Goal: Information Seeking & Learning: Learn about a topic

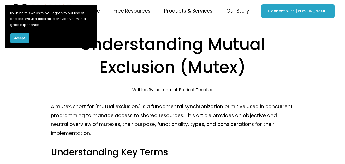
scroll to position [85, 0]
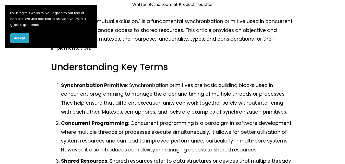
click at [77, 123] on strong "Concurrent Programming" at bounding box center [94, 122] width 67 height 7
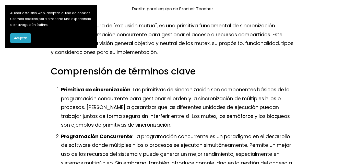
drag, startPoint x: 24, startPoint y: 35, endPoint x: 29, endPoint y: 35, distance: 5.1
click at [24, 34] on button "Aceptar" at bounding box center [20, 38] width 21 height 10
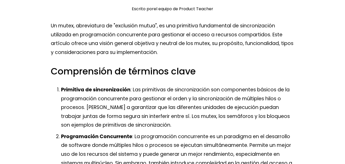
click at [127, 94] on p "Primitiva de sincronización : Las primitivas de sincronización son componentes …" at bounding box center [177, 107] width 233 height 44
click at [160, 75] on font "Comprensión de términos clave" at bounding box center [123, 71] width 145 height 13
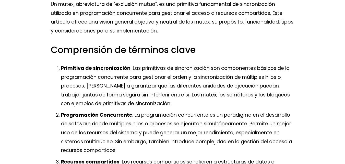
scroll to position [111, 0]
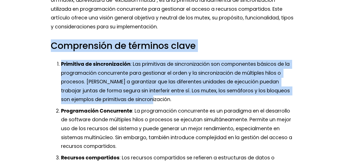
drag, startPoint x: 149, startPoint y: 96, endPoint x: 45, endPoint y: 47, distance: 115.1
copy div "Comprensión de términos clave Primitiva de sincronización : Las primitivas de s…"
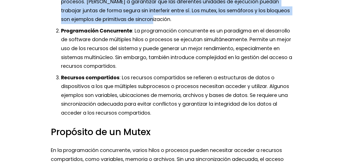
scroll to position [196, 0]
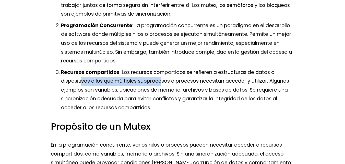
drag, startPoint x: 80, startPoint y: 84, endPoint x: 160, endPoint y: 80, distance: 80.0
click at [160, 80] on font ": Los recursos compartidos se refieren a estructuras de datos o dispositivos a …" at bounding box center [175, 90] width 229 height 42
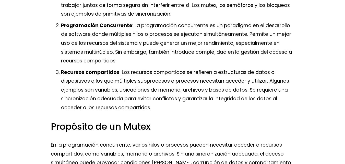
click at [272, 83] on font ": Los recursos compartidos se refieren a estructuras de datos o dispositivos a …" at bounding box center [175, 90] width 229 height 42
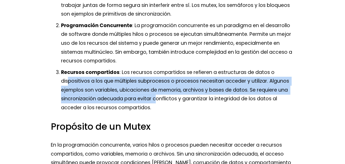
drag, startPoint x: 154, startPoint y: 103, endPoint x: 66, endPoint y: 83, distance: 89.9
click at [66, 83] on p "Recursos compartidos : Los recursos compartidos se refieren a estructuras de da…" at bounding box center [177, 90] width 233 height 44
drag, startPoint x: 151, startPoint y: 110, endPoint x: 65, endPoint y: 71, distance: 94.6
click at [62, 74] on p "Recursos compartidos : Los recursos compartidos se refieren a estructuras de da…" at bounding box center [177, 90] width 233 height 44
copy p "Recursos compartidos : Los recursos compartidos se refieren a estructuras de da…"
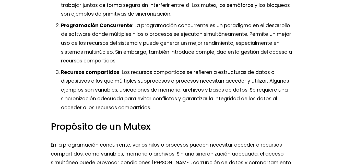
click at [214, 63] on p "Programación Concurrente : La programación concurrente es un paradigma en el de…" at bounding box center [177, 43] width 233 height 44
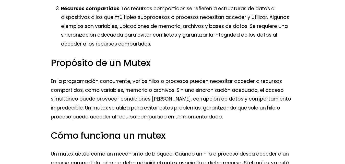
scroll to position [306, 0]
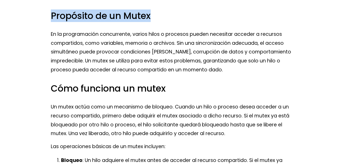
drag, startPoint x: 171, startPoint y: 19, endPoint x: 53, endPoint y: 14, distance: 118.0
click at [53, 14] on h3 "Propósito de un Mutex" at bounding box center [172, 16] width 243 height 12
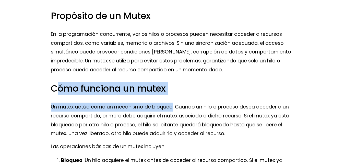
drag, startPoint x: 172, startPoint y: 96, endPoint x: 58, endPoint y: 89, distance: 114.3
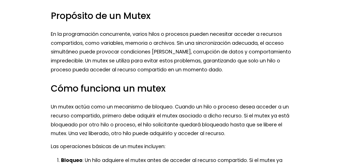
click at [53, 89] on font "Cómo funciona un mutex" at bounding box center [108, 88] width 115 height 13
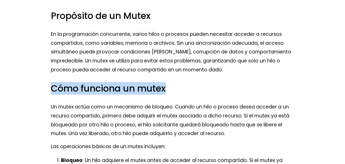
drag, startPoint x: 51, startPoint y: 89, endPoint x: 178, endPoint y: 92, distance: 126.4
click at [178, 92] on h3 "Cómo funciona un mutex" at bounding box center [172, 88] width 243 height 12
copy font "Cómo funciona un mutex"
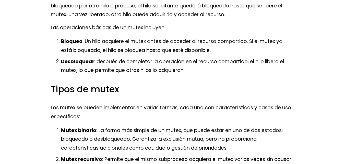
scroll to position [426, 0]
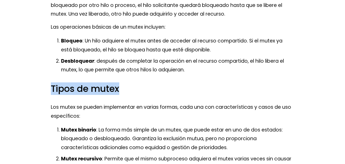
drag, startPoint x: 51, startPoint y: 89, endPoint x: 132, endPoint y: 92, distance: 81.2
click at [132, 92] on h3 "Tipos de mutex" at bounding box center [172, 88] width 243 height 12
copy font "Tipos de mutex"
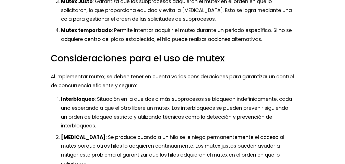
scroll to position [613, 0]
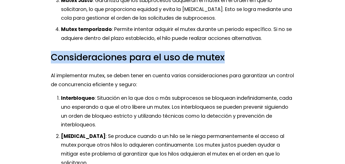
drag, startPoint x: 80, startPoint y: 70, endPoint x: 236, endPoint y: 72, distance: 156.0
copy font "Consideraciones para el uso de mutex"
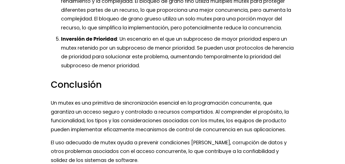
scroll to position [825, 0]
